Goal: Task Accomplishment & Management: Manage account settings

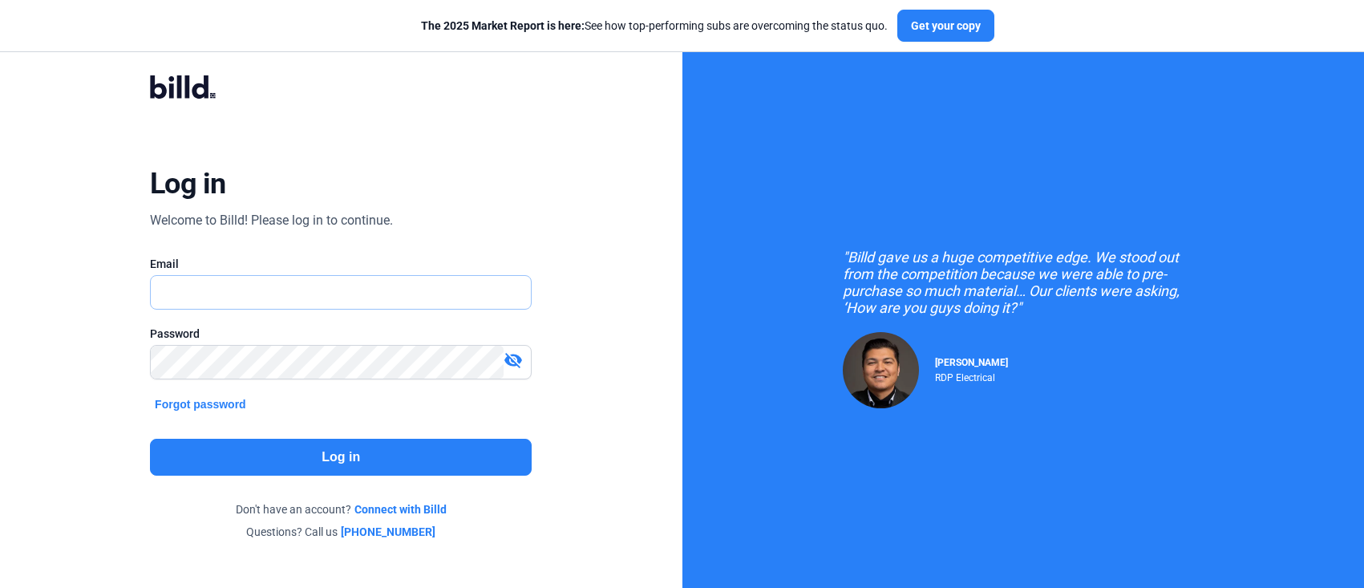
type input "[PERSON_NAME][EMAIL_ADDRESS][DOMAIN_NAME]"
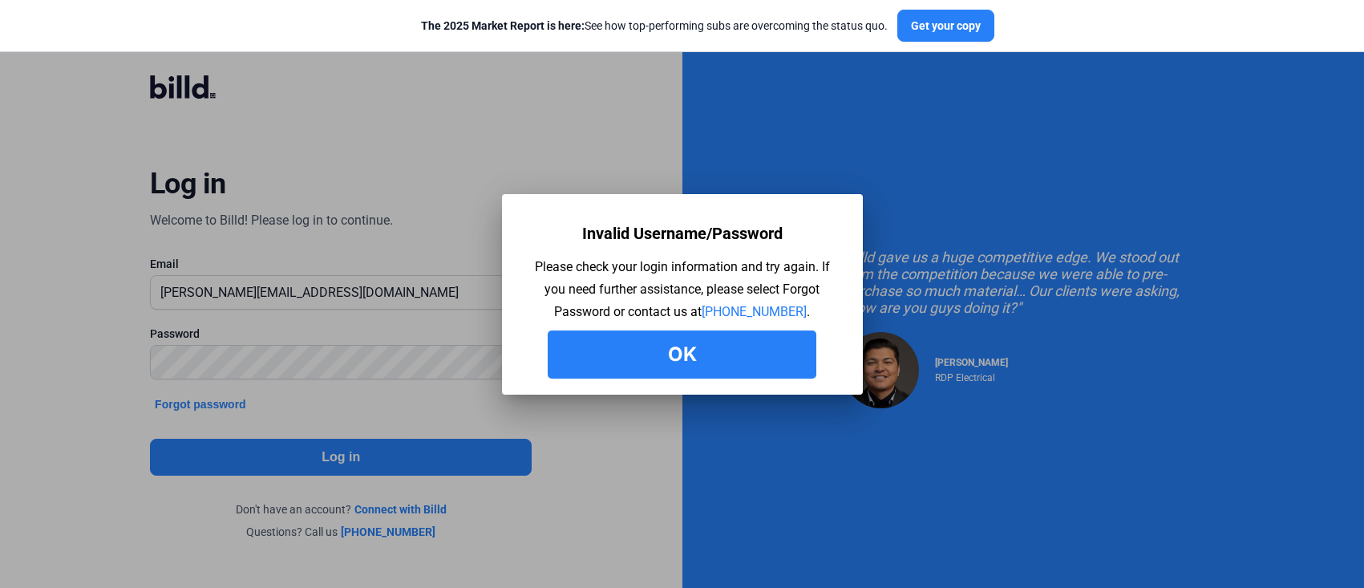
drag, startPoint x: 612, startPoint y: 356, endPoint x: 562, endPoint y: 356, distance: 50.5
click at [612, 356] on button "Ok" at bounding box center [682, 354] width 269 height 48
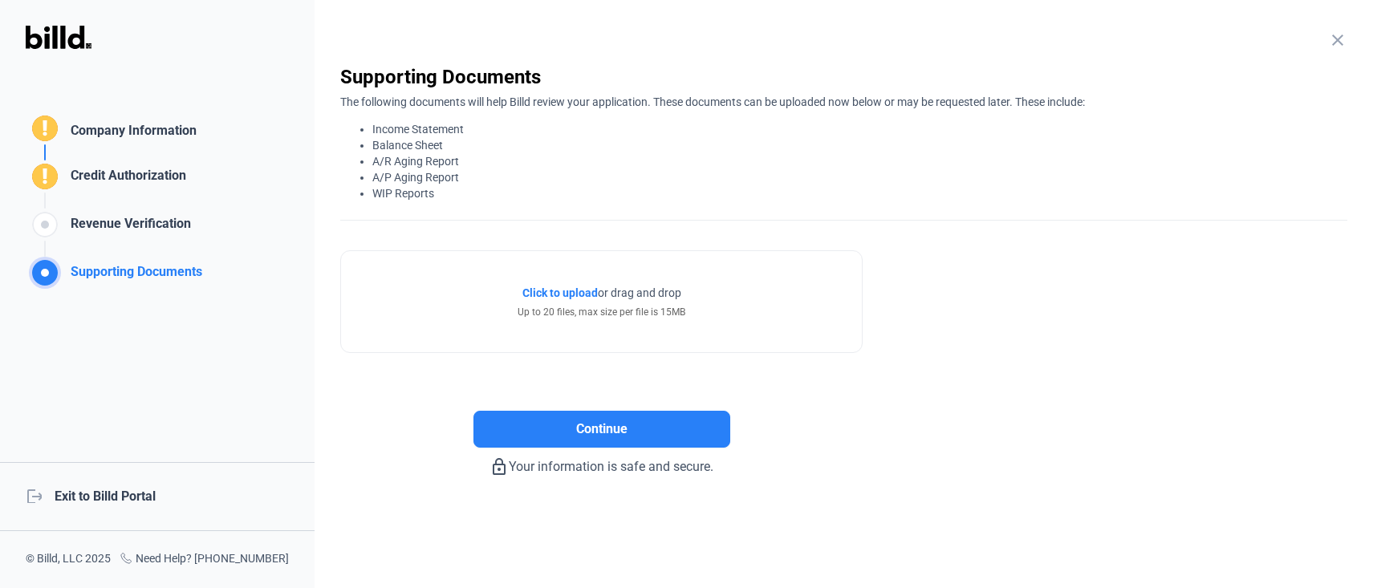
click at [95, 499] on div "logout Exit to Billd Portal" at bounding box center [157, 496] width 314 height 69
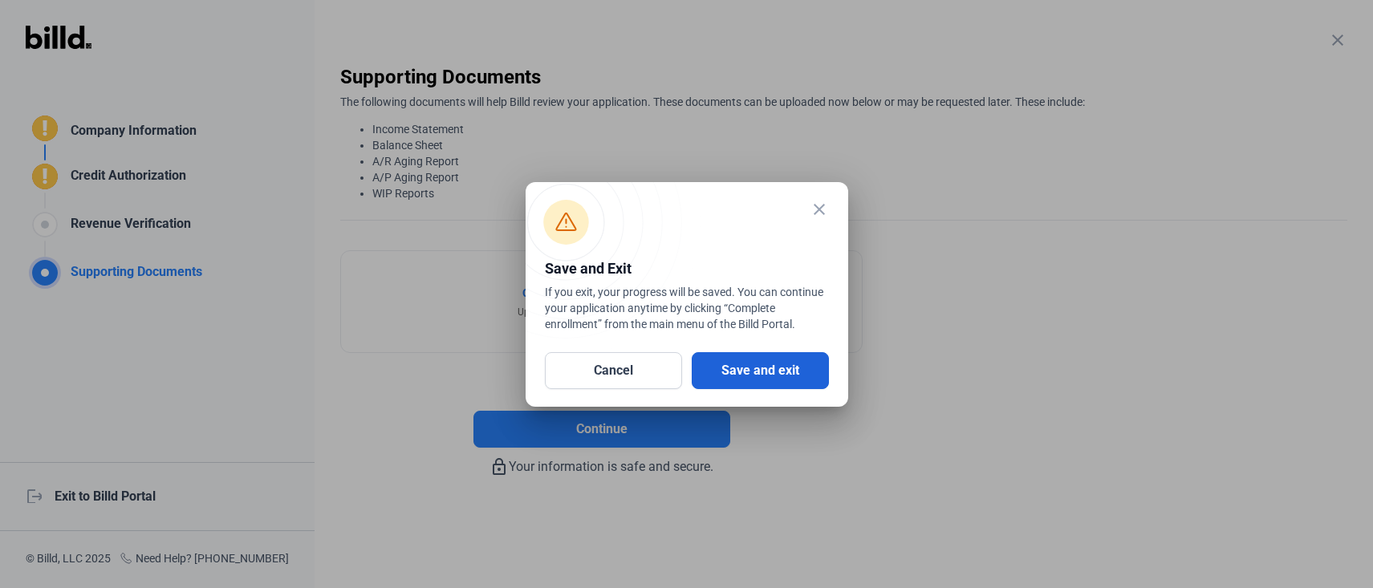
click at [718, 364] on button "Save and exit" at bounding box center [759, 370] width 137 height 37
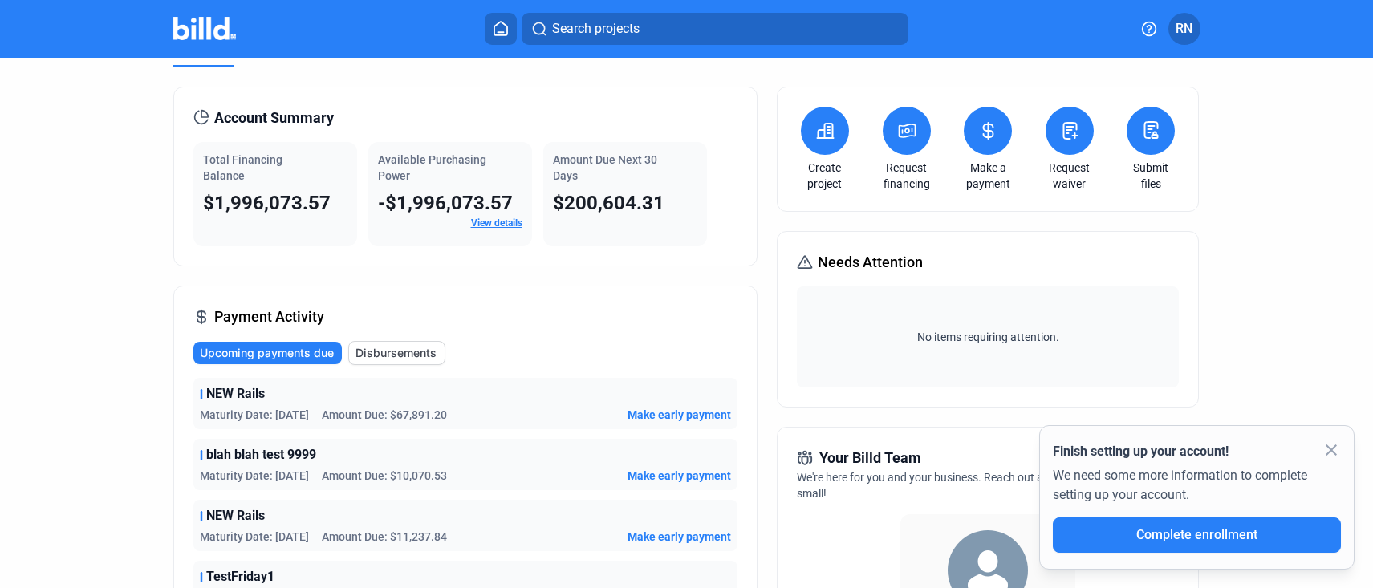
scroll to position [30, 0]
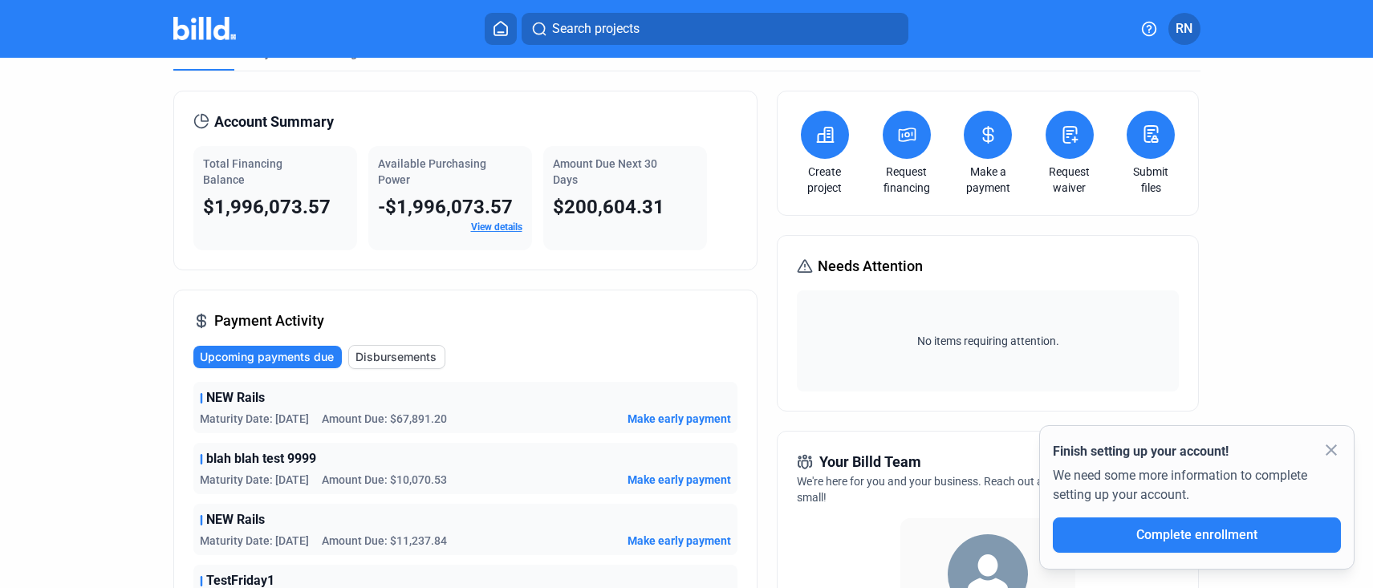
click at [1329, 449] on mat-icon "close" at bounding box center [1330, 449] width 19 height 19
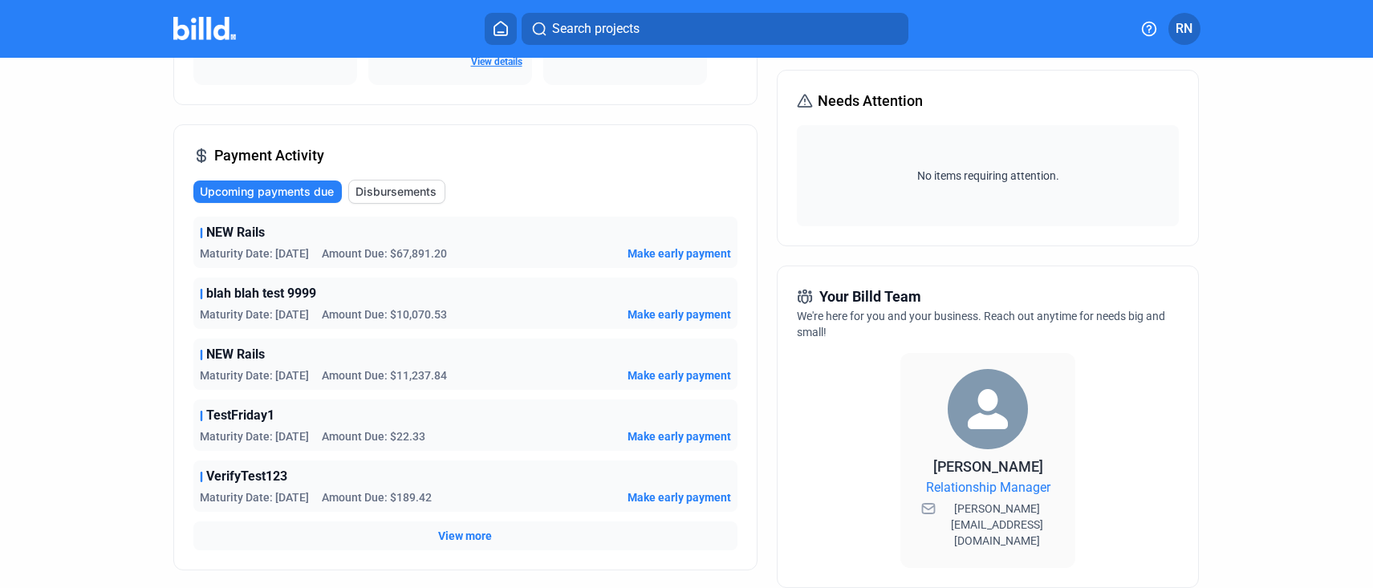
scroll to position [199, 0]
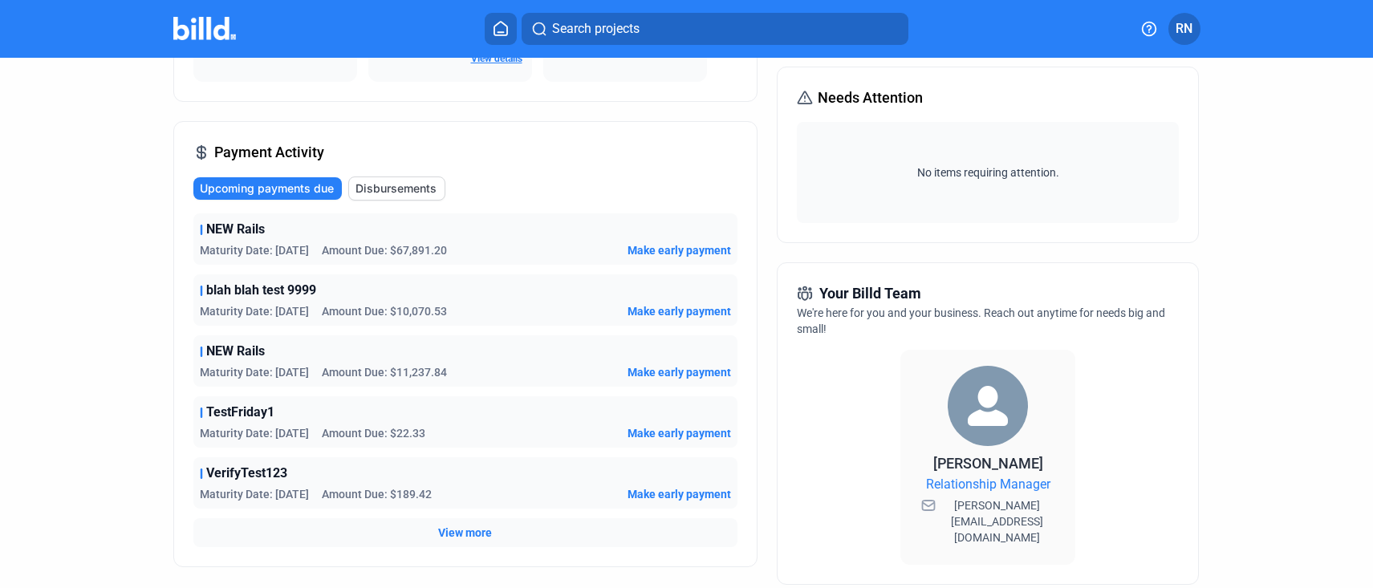
click at [1173, 34] on button "RN" at bounding box center [1184, 29] width 32 height 32
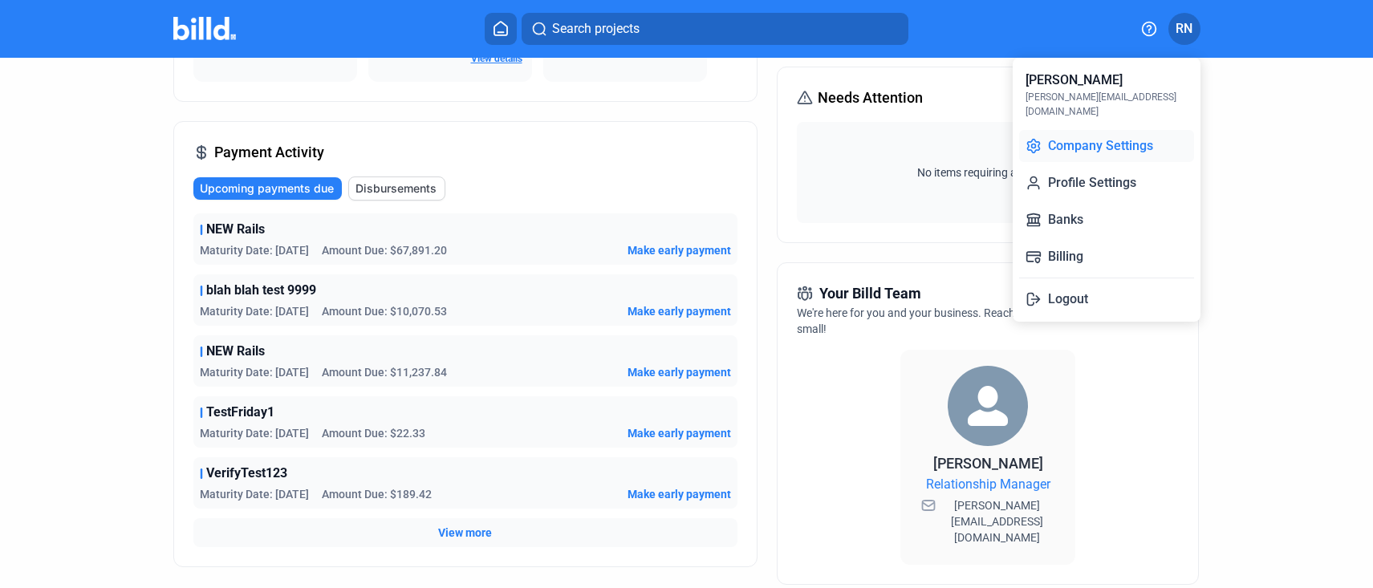
click at [1101, 138] on button "Company Settings" at bounding box center [1106, 146] width 175 height 32
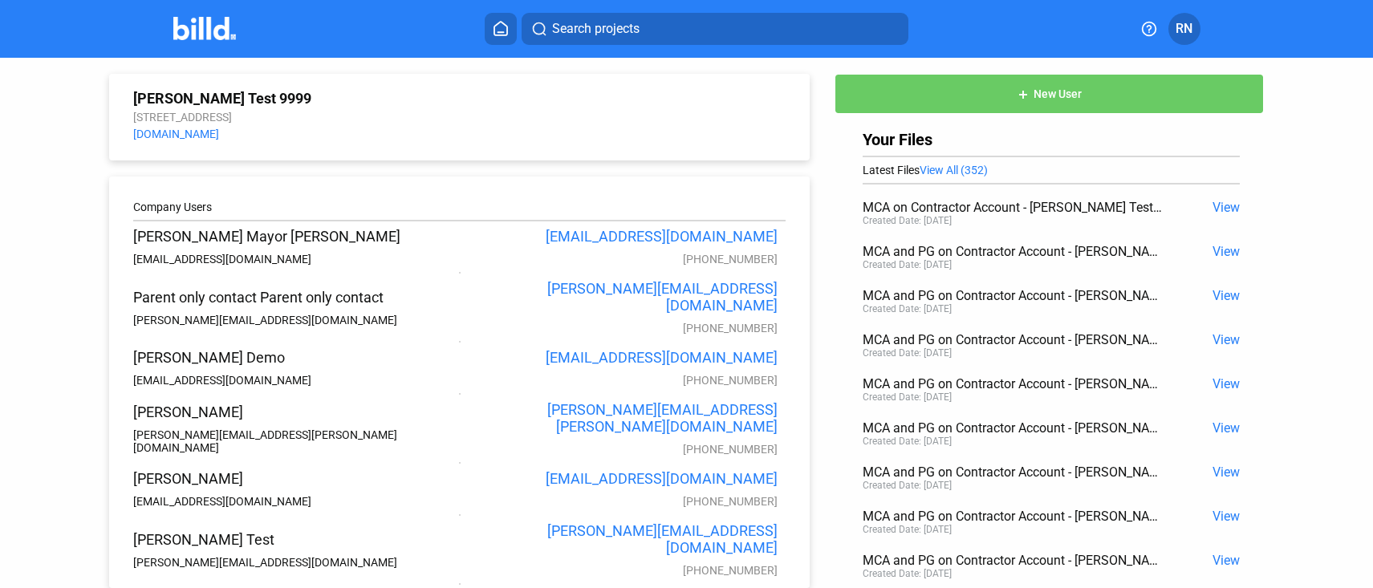
click at [503, 34] on icon at bounding box center [500, 29] width 13 height 14
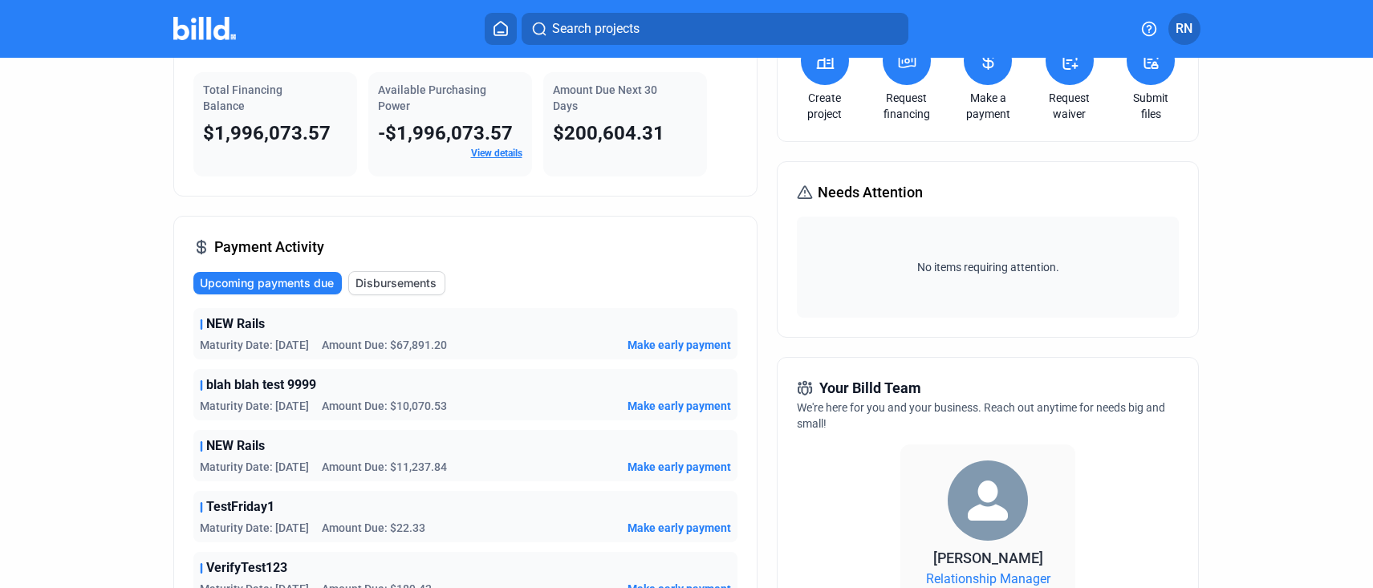
scroll to position [209, 0]
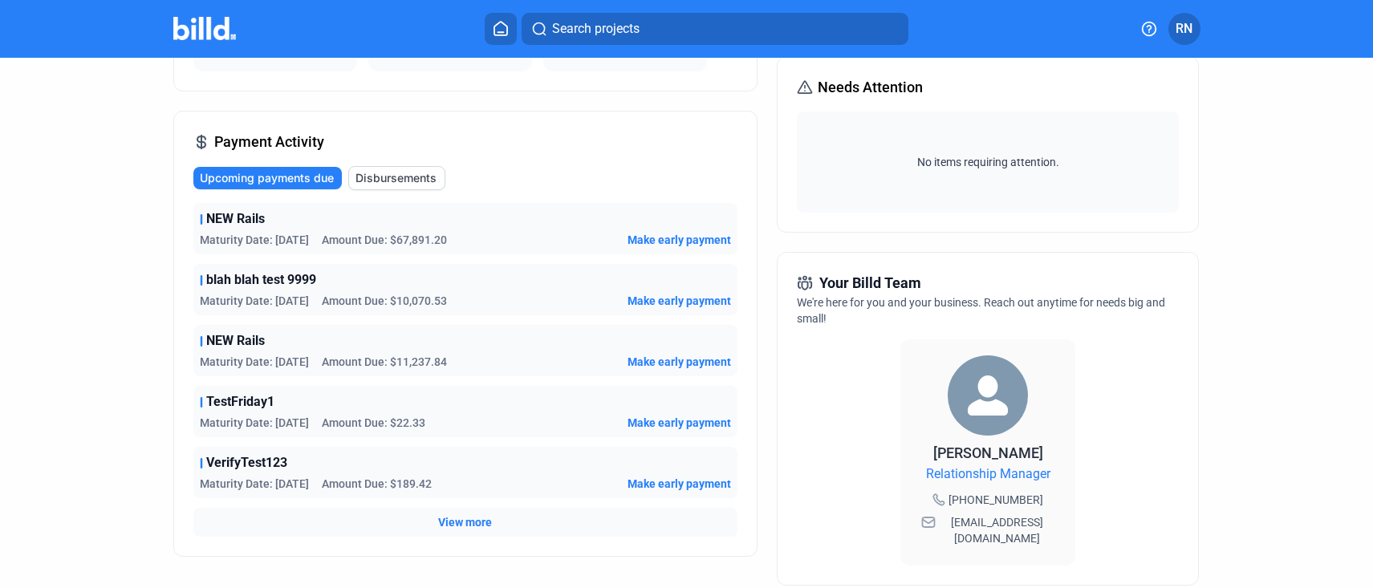
click at [851, 341] on div "[PERSON_NAME] Relationship Manager [PHONE_NUMBER] [EMAIL_ADDRESS][DOMAIN_NAME]" at bounding box center [988, 445] width 382 height 239
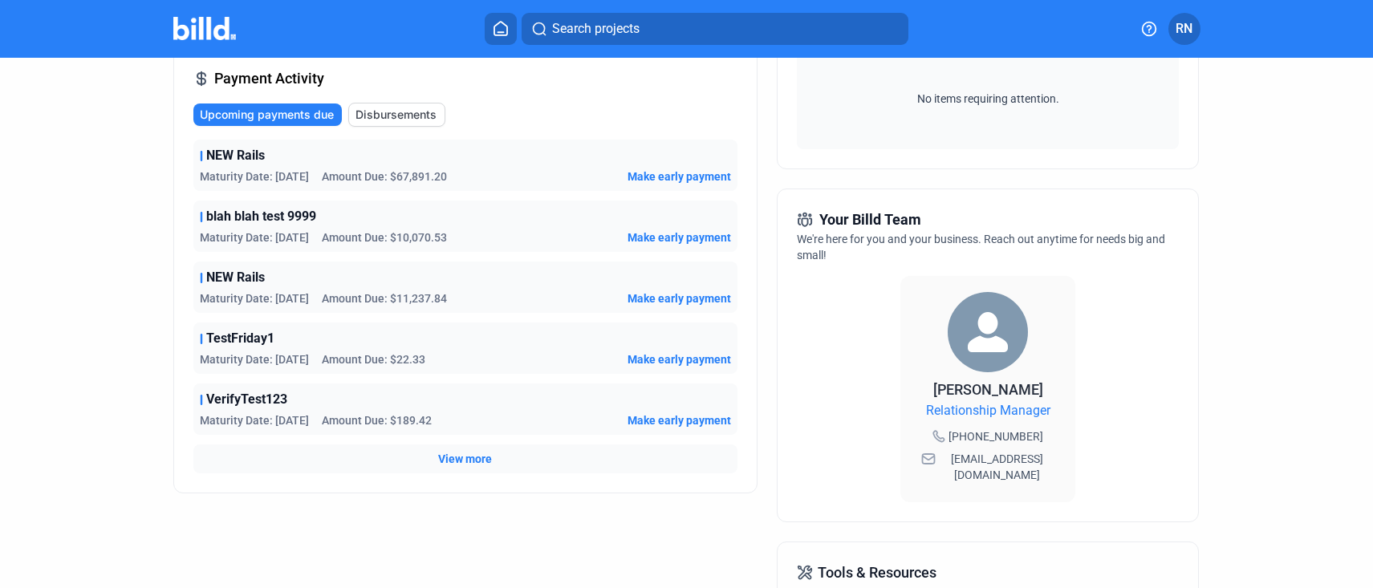
scroll to position [274, 0]
click at [1035, 271] on div "[PERSON_NAME] Relationship Manager [PHONE_NUMBER] [EMAIL_ADDRESS][DOMAIN_NAME]" at bounding box center [988, 381] width 382 height 239
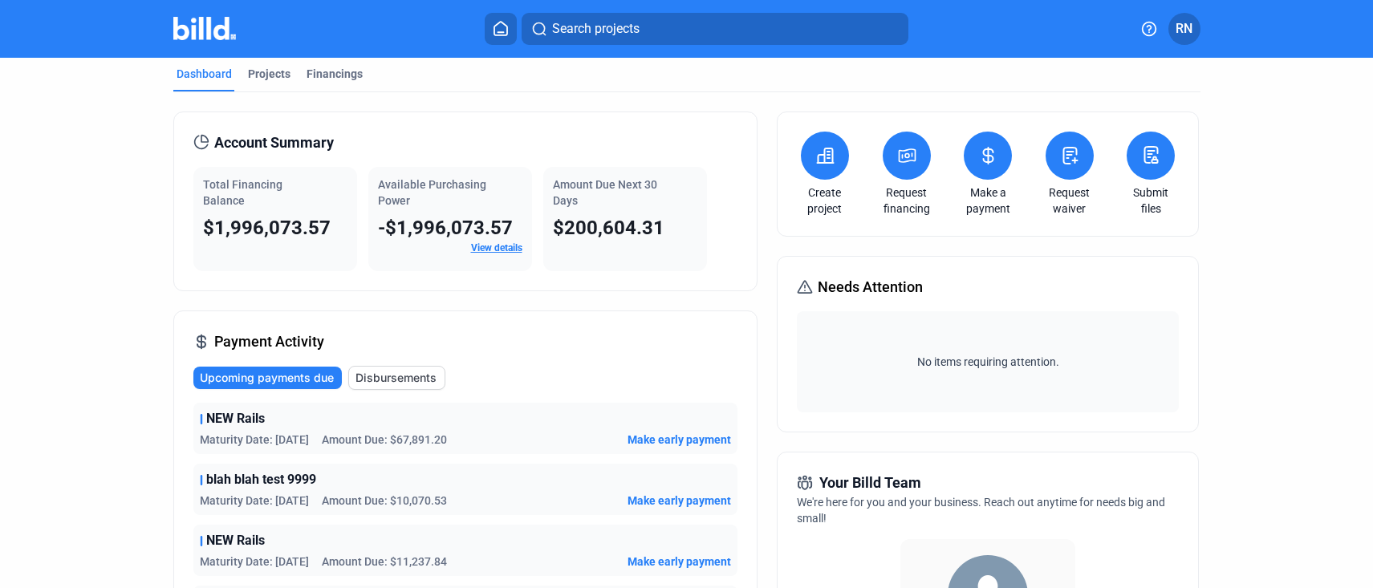
scroll to position [0, 0]
